Goal: Navigation & Orientation: Find specific page/section

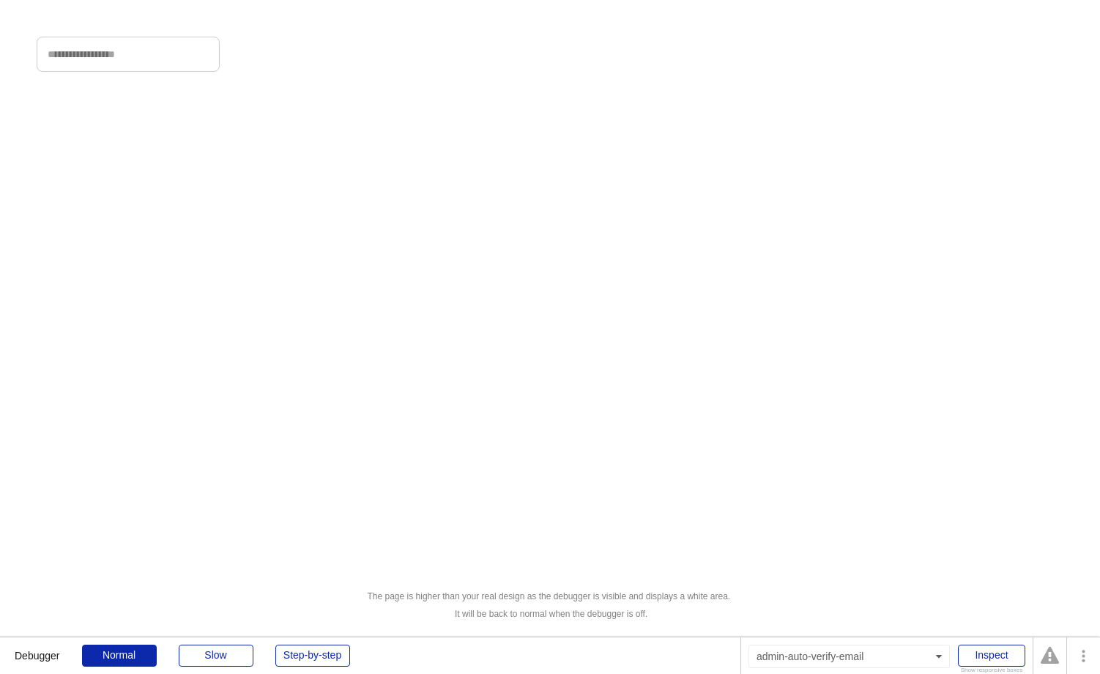
click at [79, 62] on input "input" at bounding box center [128, 54] width 183 height 35
type input "**********"
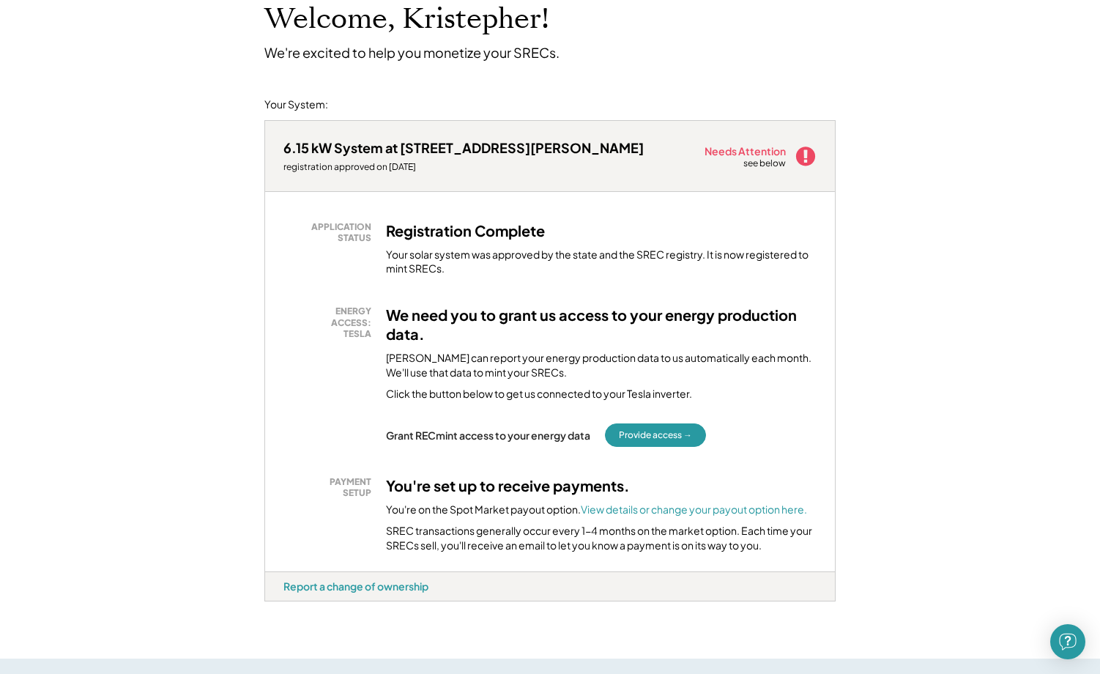
scroll to position [100, 0]
